Goal: Book appointment/travel/reservation

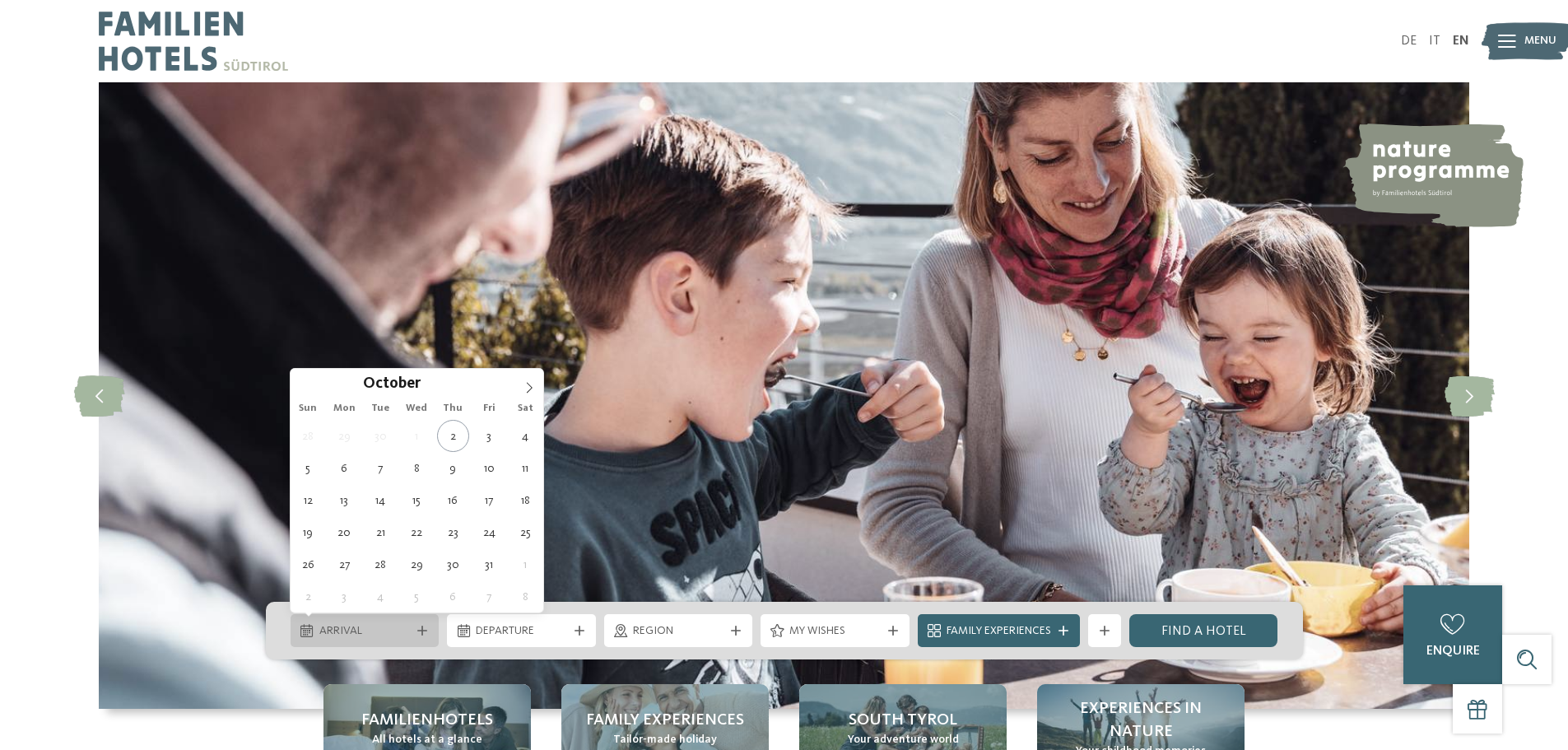
click at [367, 626] on span "Arrival" at bounding box center [365, 631] width 92 height 17
click at [524, 390] on icon at bounding box center [529, 387] width 12 height 12
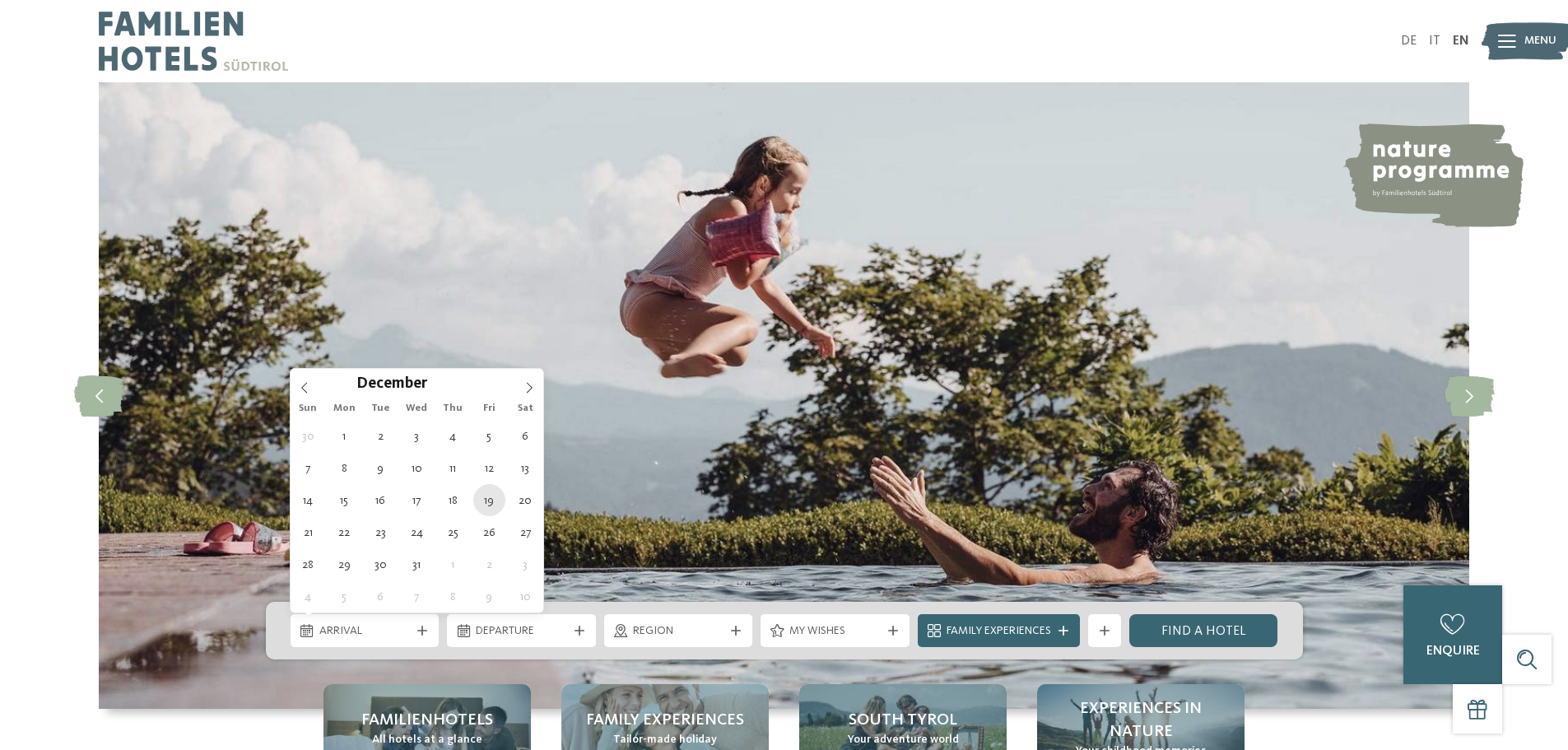
type div "[DATE]"
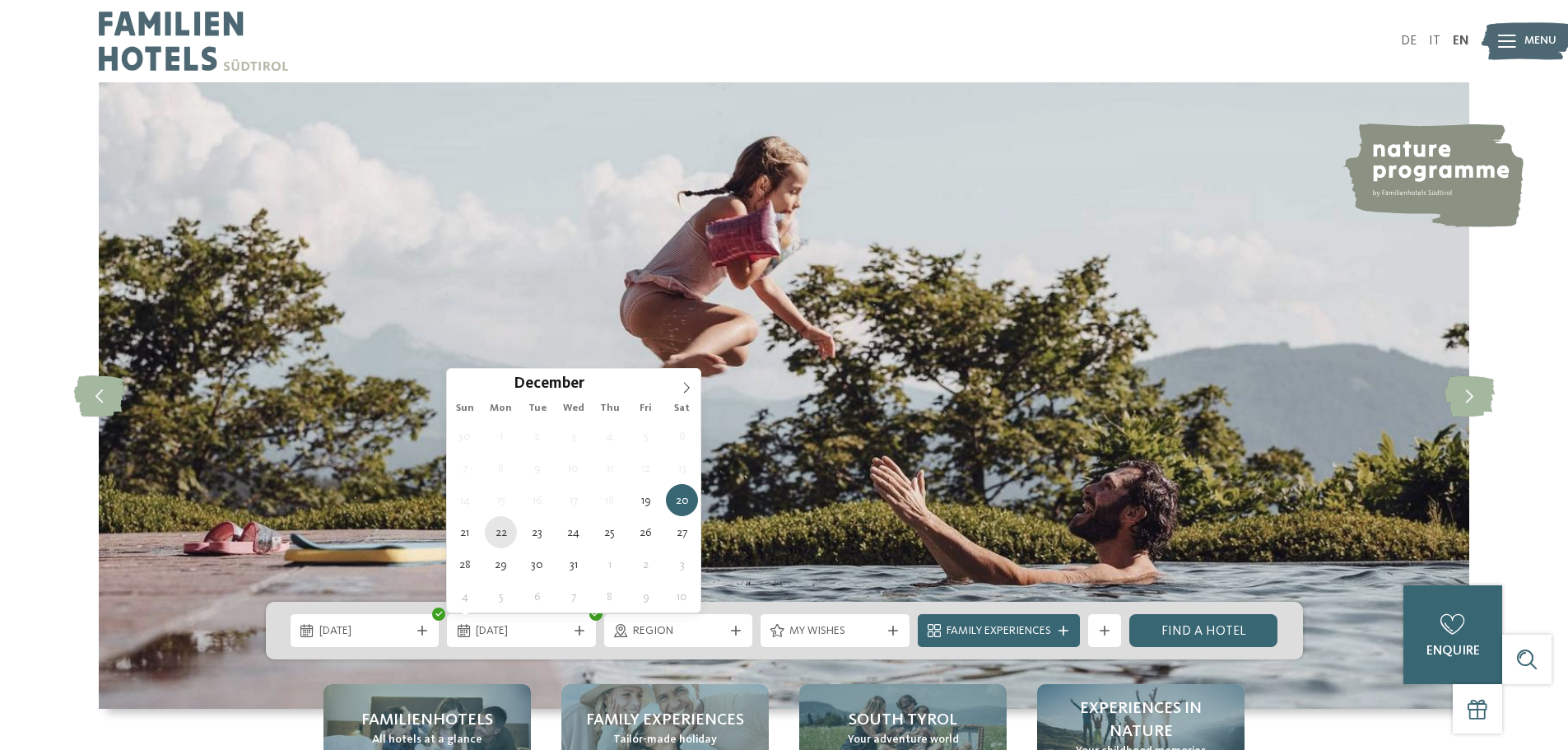
type div "[DATE]"
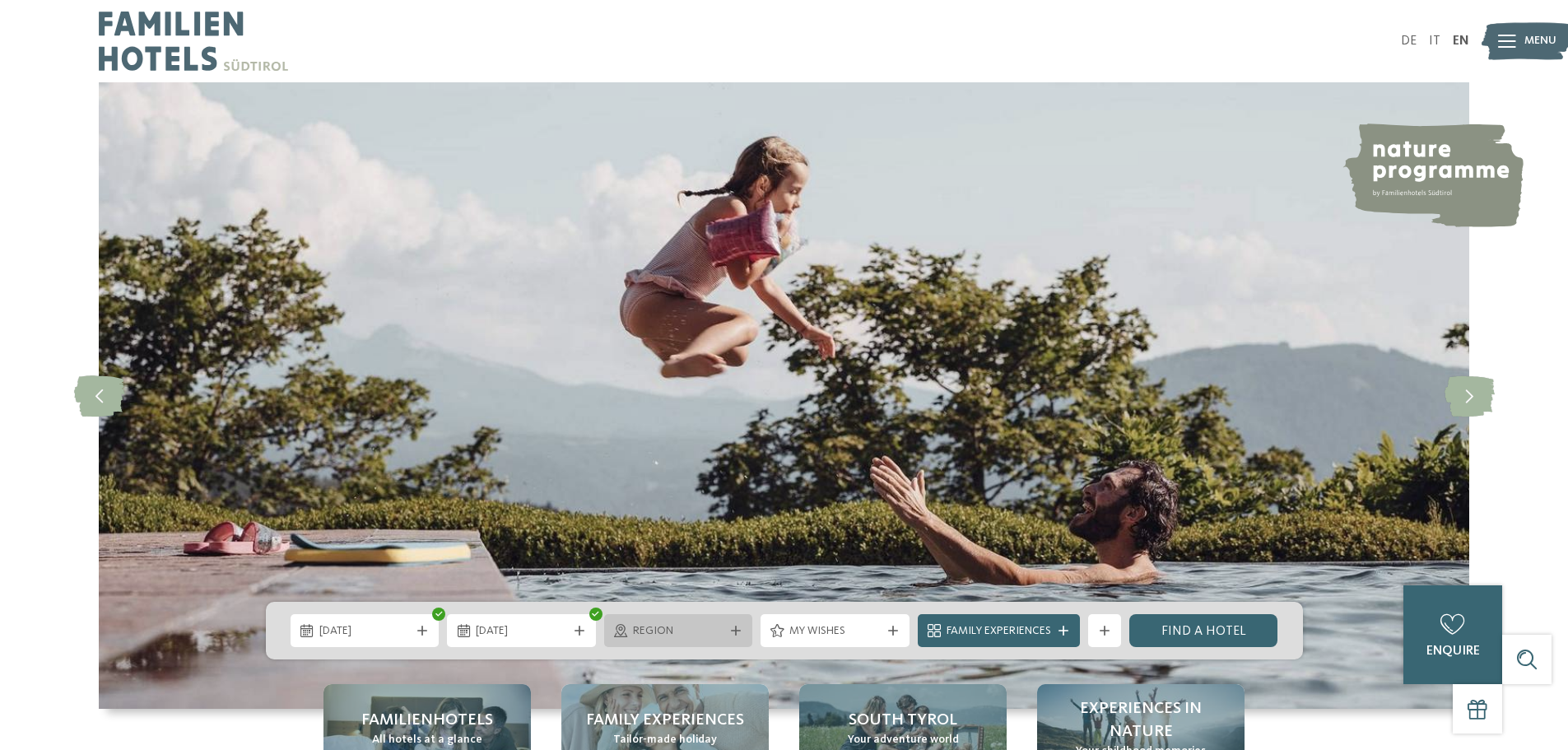
click at [690, 634] on span "Region" at bounding box center [679, 631] width 92 height 17
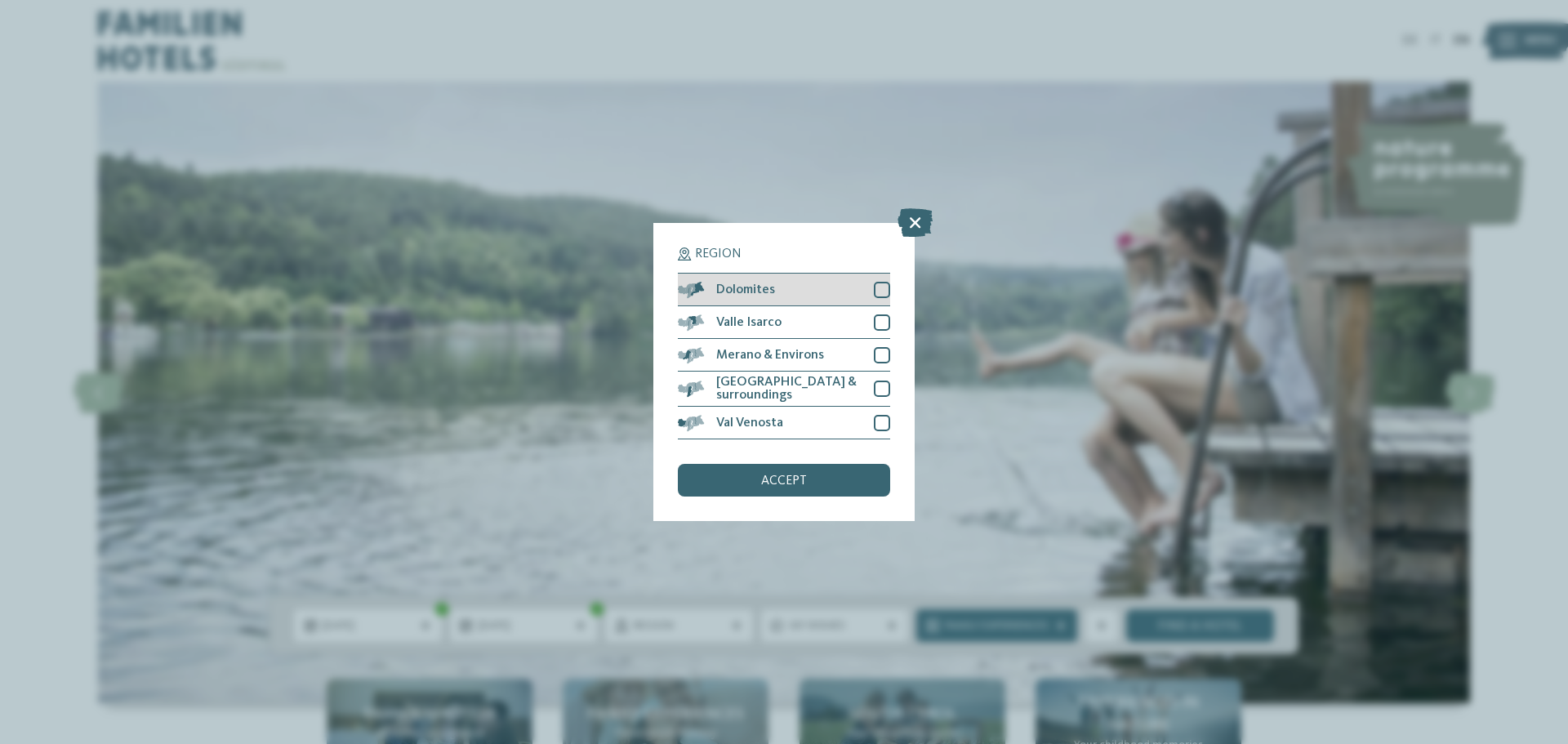
click at [888, 286] on div at bounding box center [882, 290] width 17 height 17
click at [803, 486] on span "accept" at bounding box center [784, 480] width 46 height 13
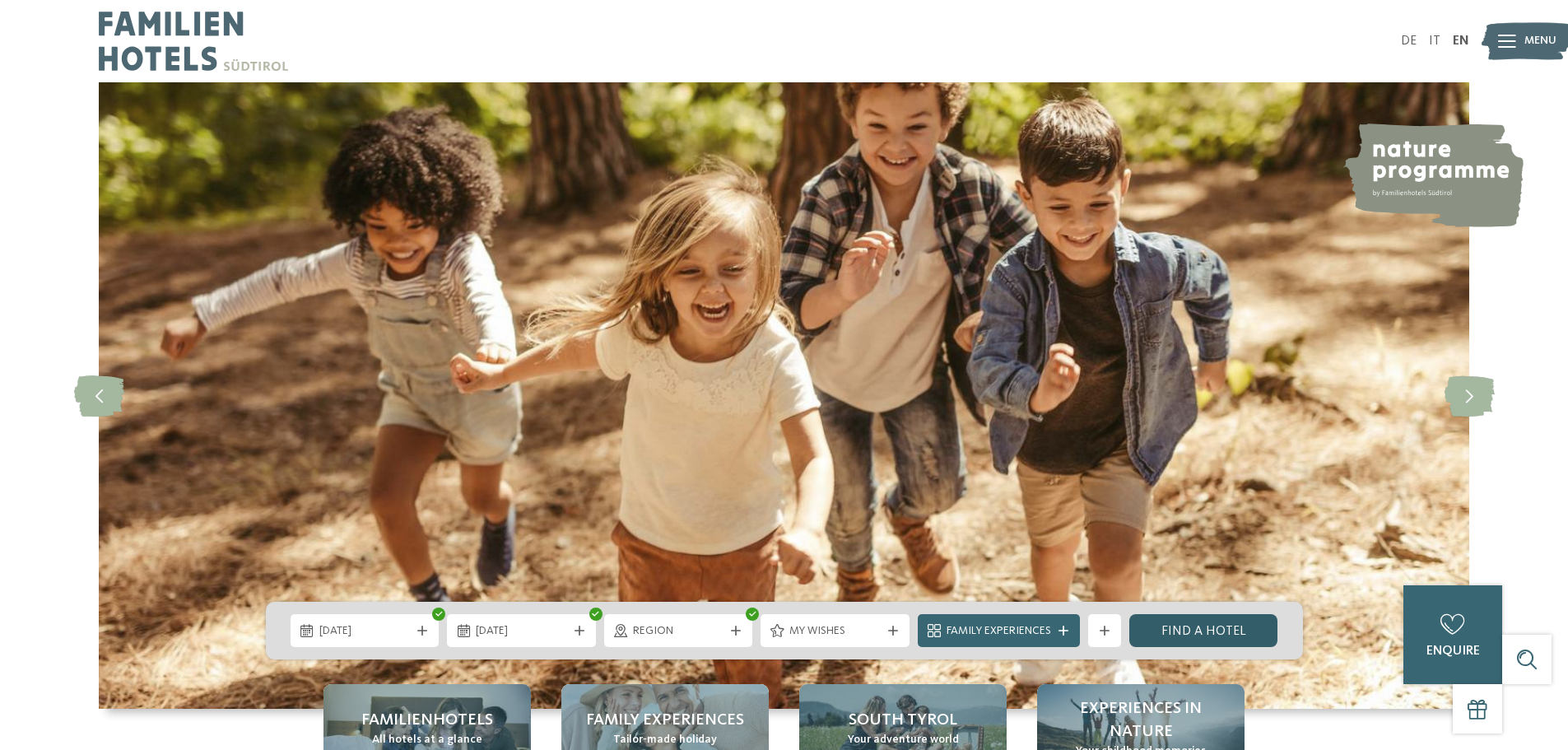
click at [1207, 632] on link "Find a hotel" at bounding box center [1204, 630] width 149 height 33
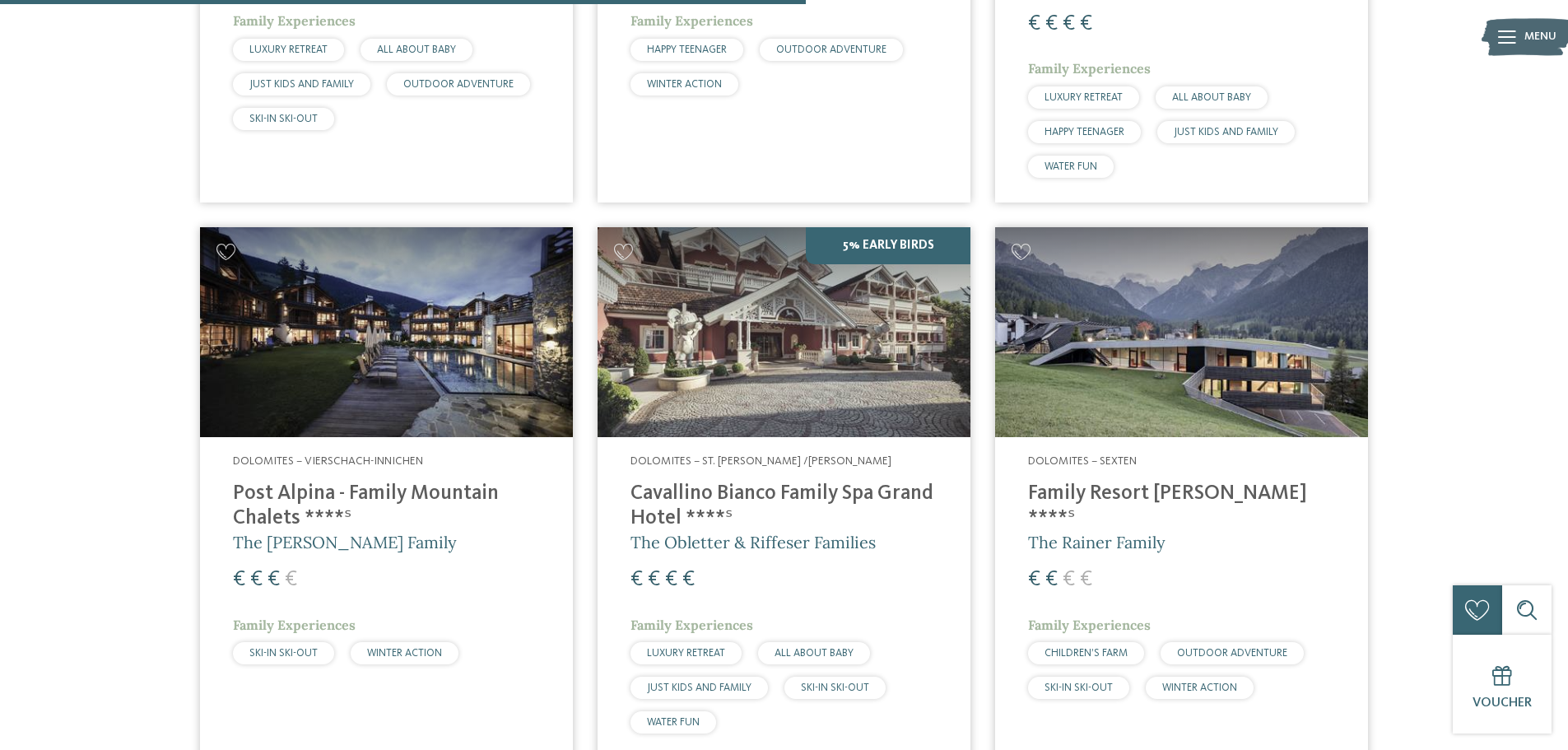
click at [817, 482] on h4 "Cavallino Bianco Family Spa Grand Hotel ****ˢ" at bounding box center [784, 507] width 307 height 50
